Goal: Information Seeking & Learning: Learn about a topic

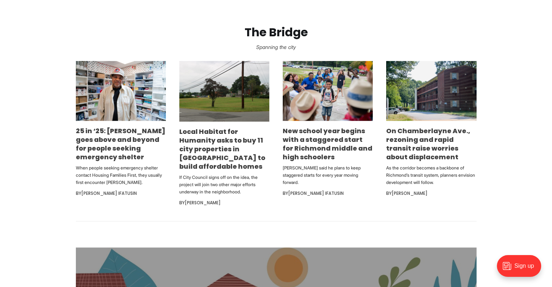
scroll to position [436, 0]
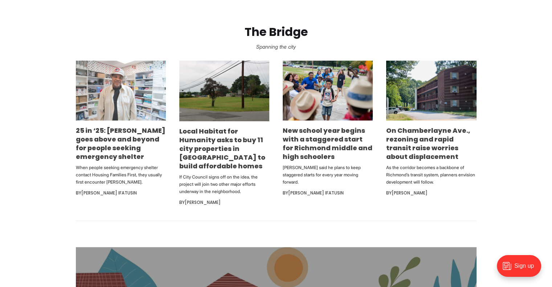
click at [121, 92] on img at bounding box center [121, 91] width 90 height 60
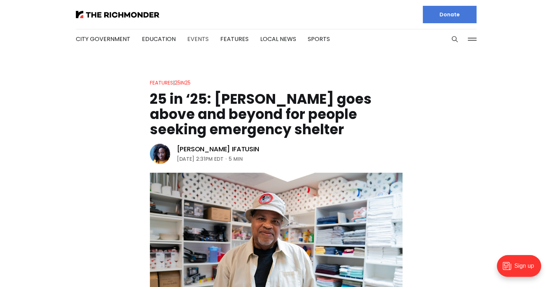
click at [197, 42] on link "Events" at bounding box center [197, 39] width 21 height 8
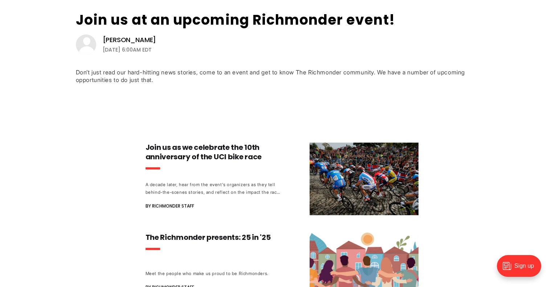
scroll to position [73, 0]
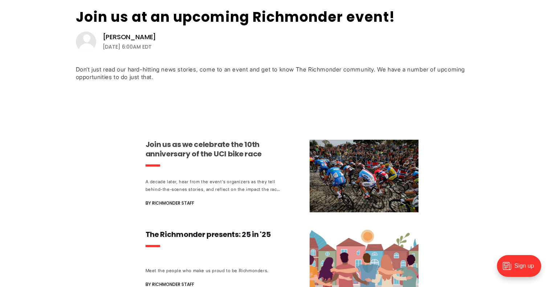
click at [199, 145] on h3 "Join us as we celebrate the 10th anniversary of the UCI bike race" at bounding box center [213, 149] width 135 height 19
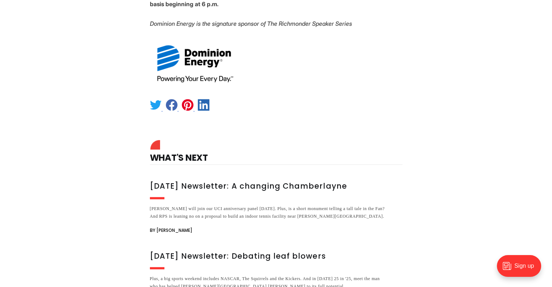
scroll to position [509, 0]
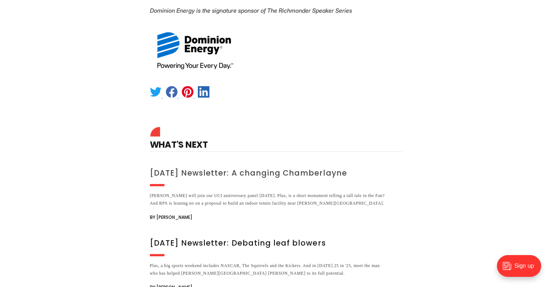
click at [237, 172] on h3 "August 18 Newsletter: A changing Chamberlayne" at bounding box center [268, 173] width 236 height 10
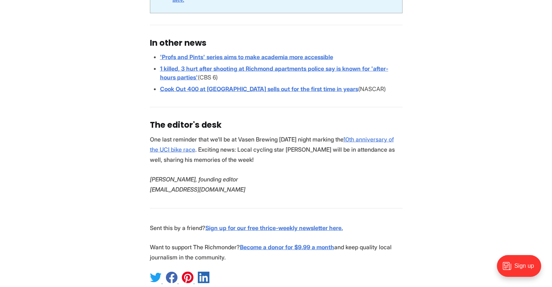
scroll to position [1417, 0]
